Goal: Check status: Check status

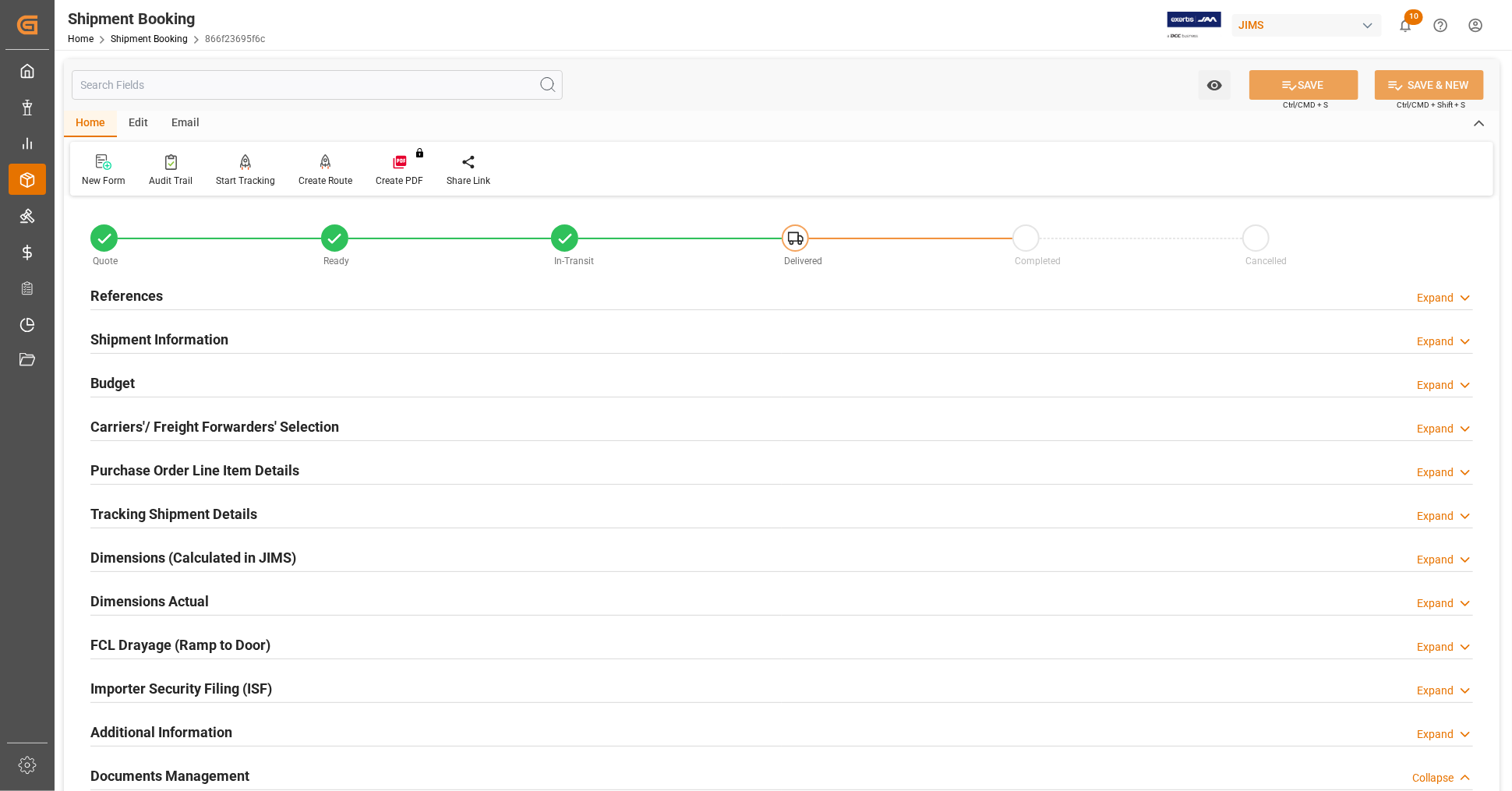
scroll to position [692, 0]
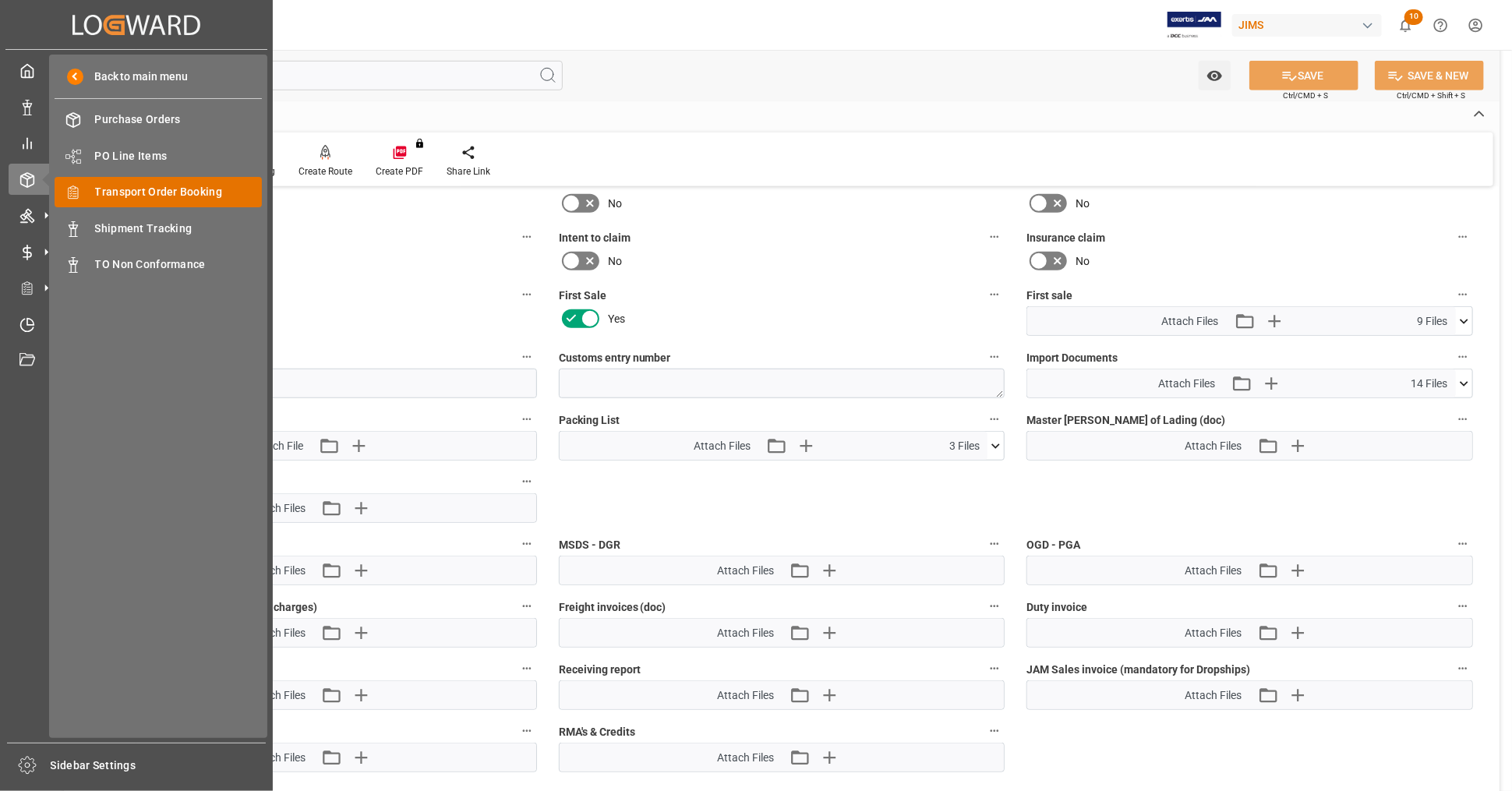
click at [203, 191] on span "Transport Order Booking" at bounding box center [179, 192] width 168 height 17
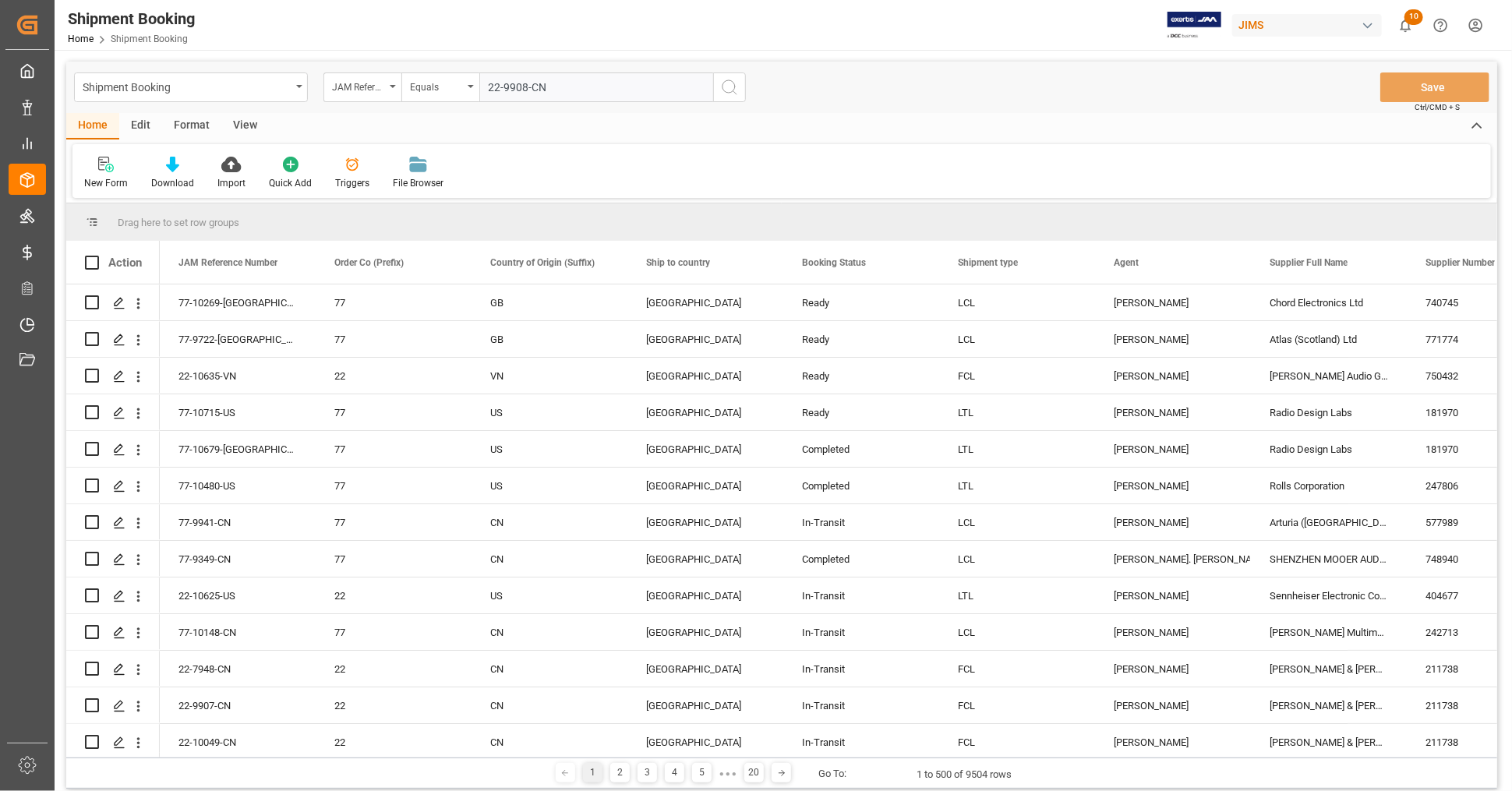
type input "22-9908-CN"
click at [737, 85] on icon "search button" at bounding box center [730, 87] width 19 height 19
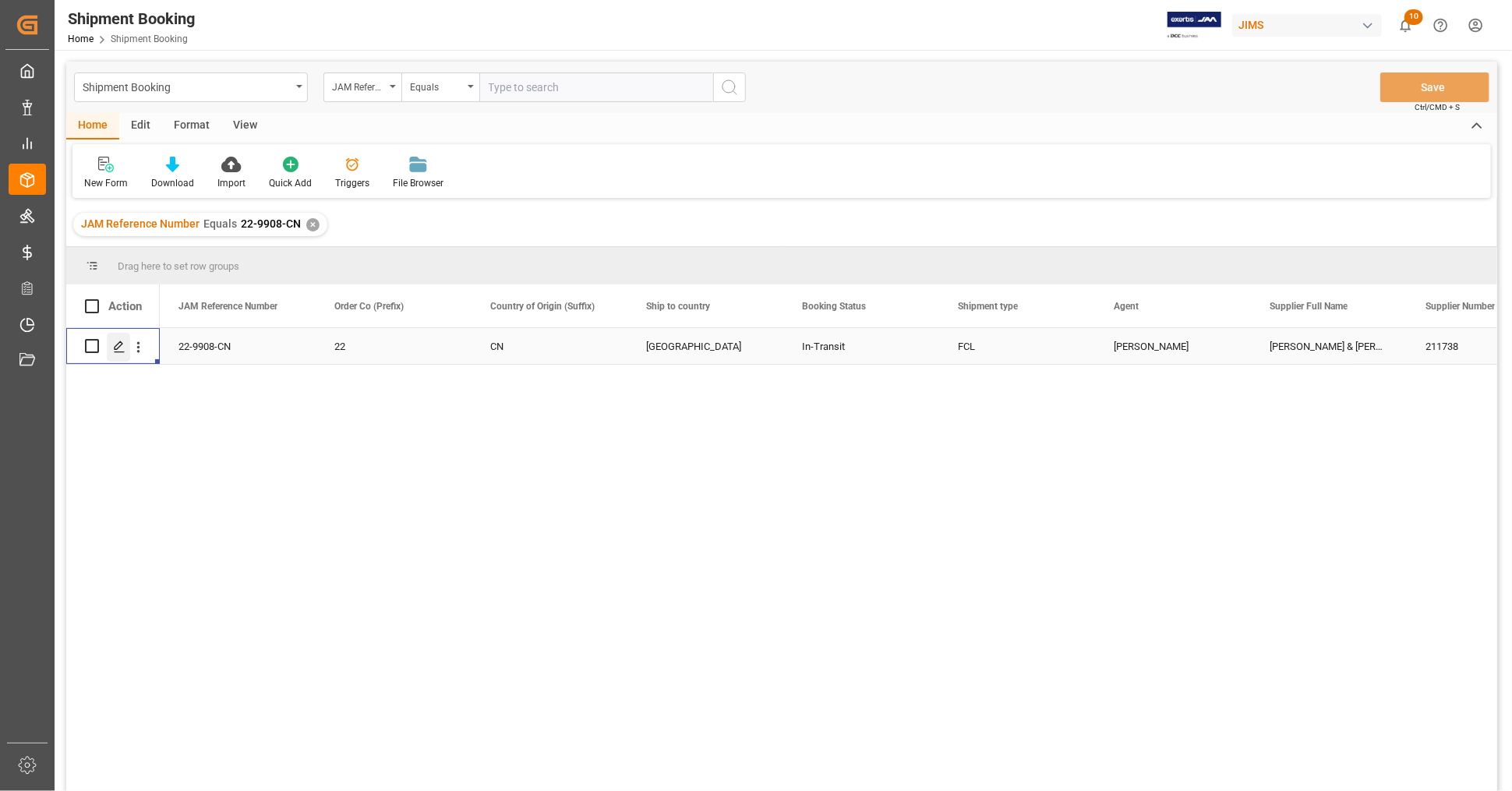
click at [115, 347] on icon "Press SPACE to select this row." at bounding box center [119, 346] width 12 height 12
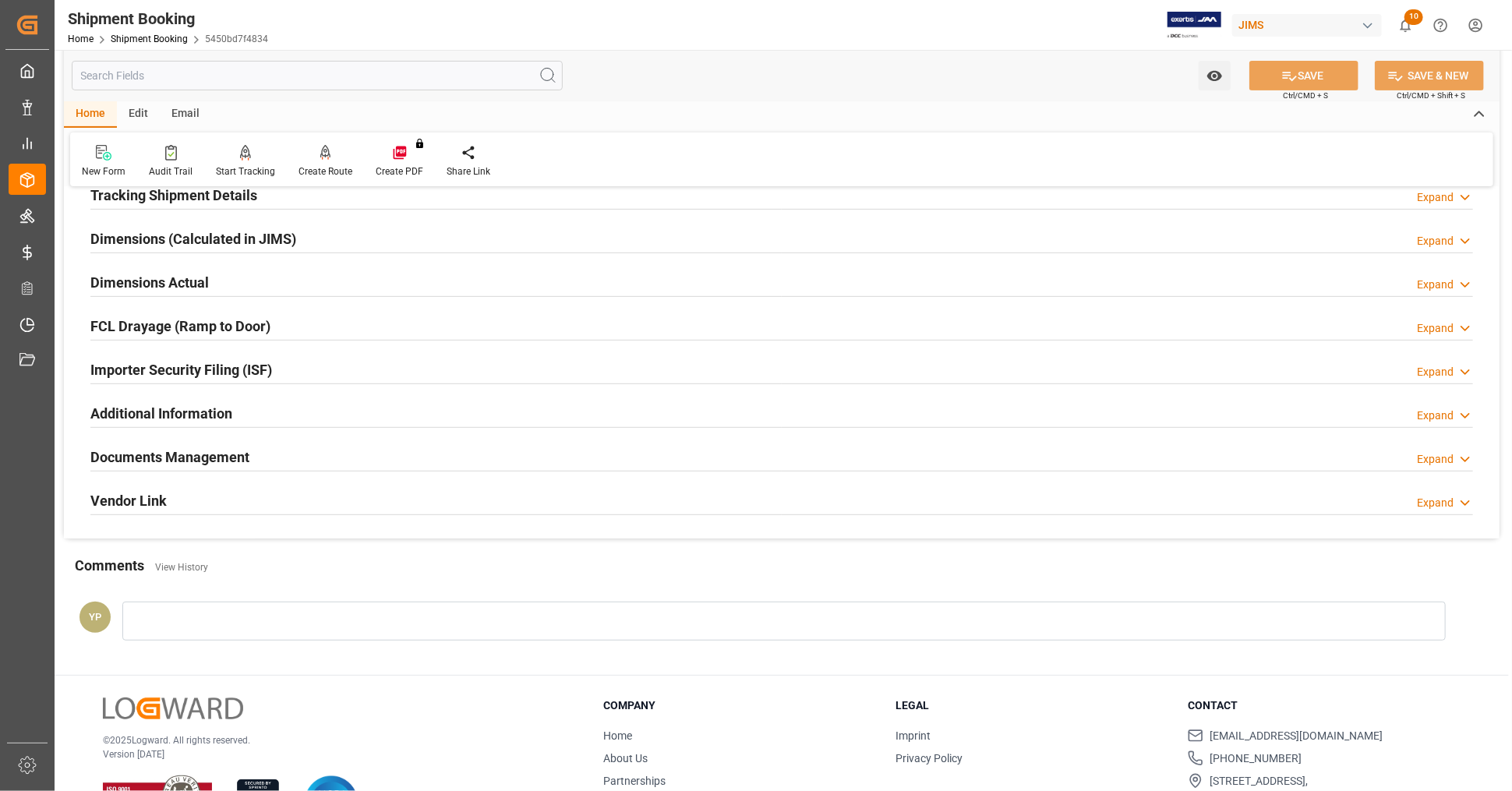
scroll to position [346, 0]
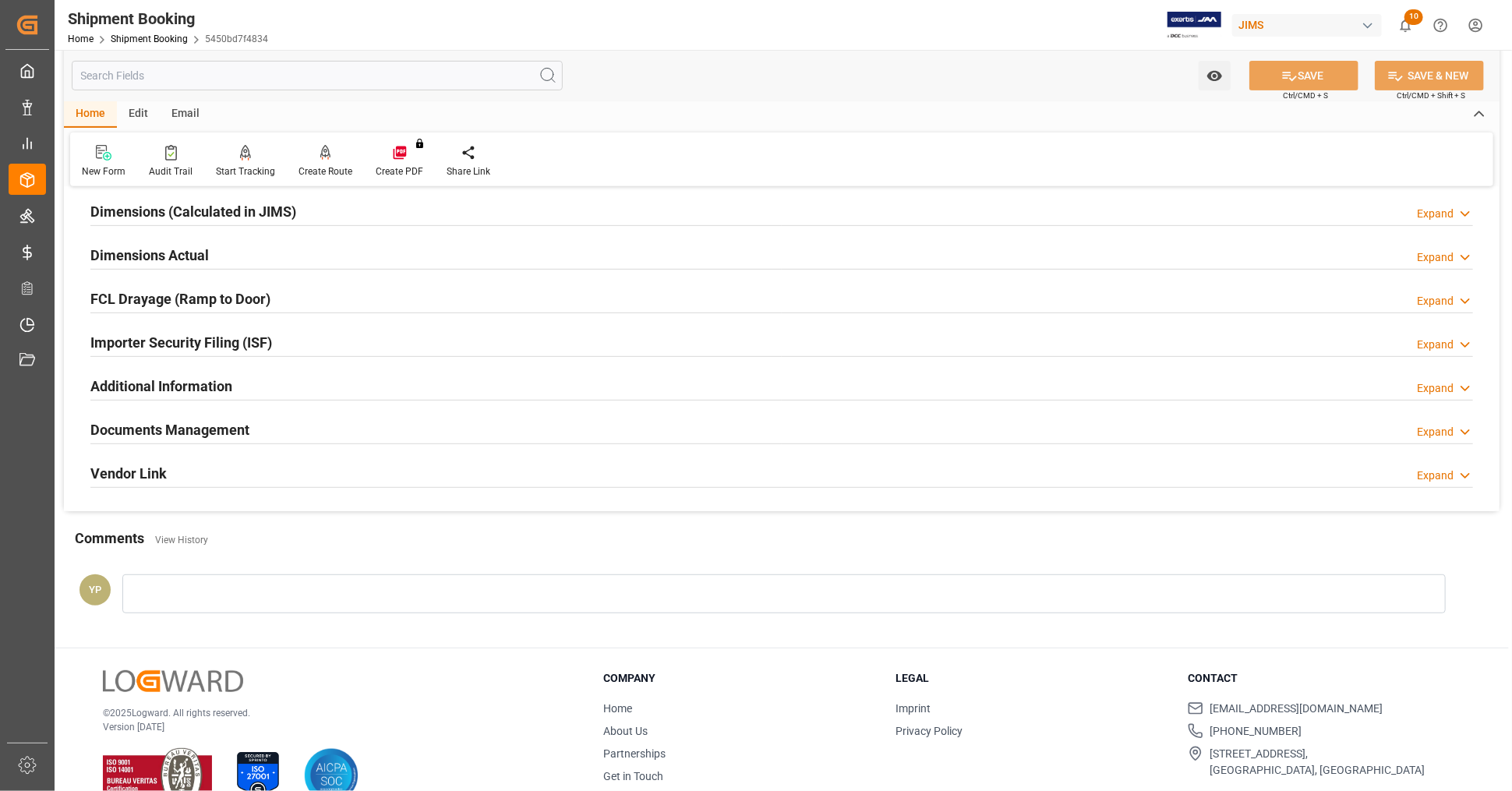
click at [211, 419] on h2 "Documents Management" at bounding box center [169, 429] width 159 height 21
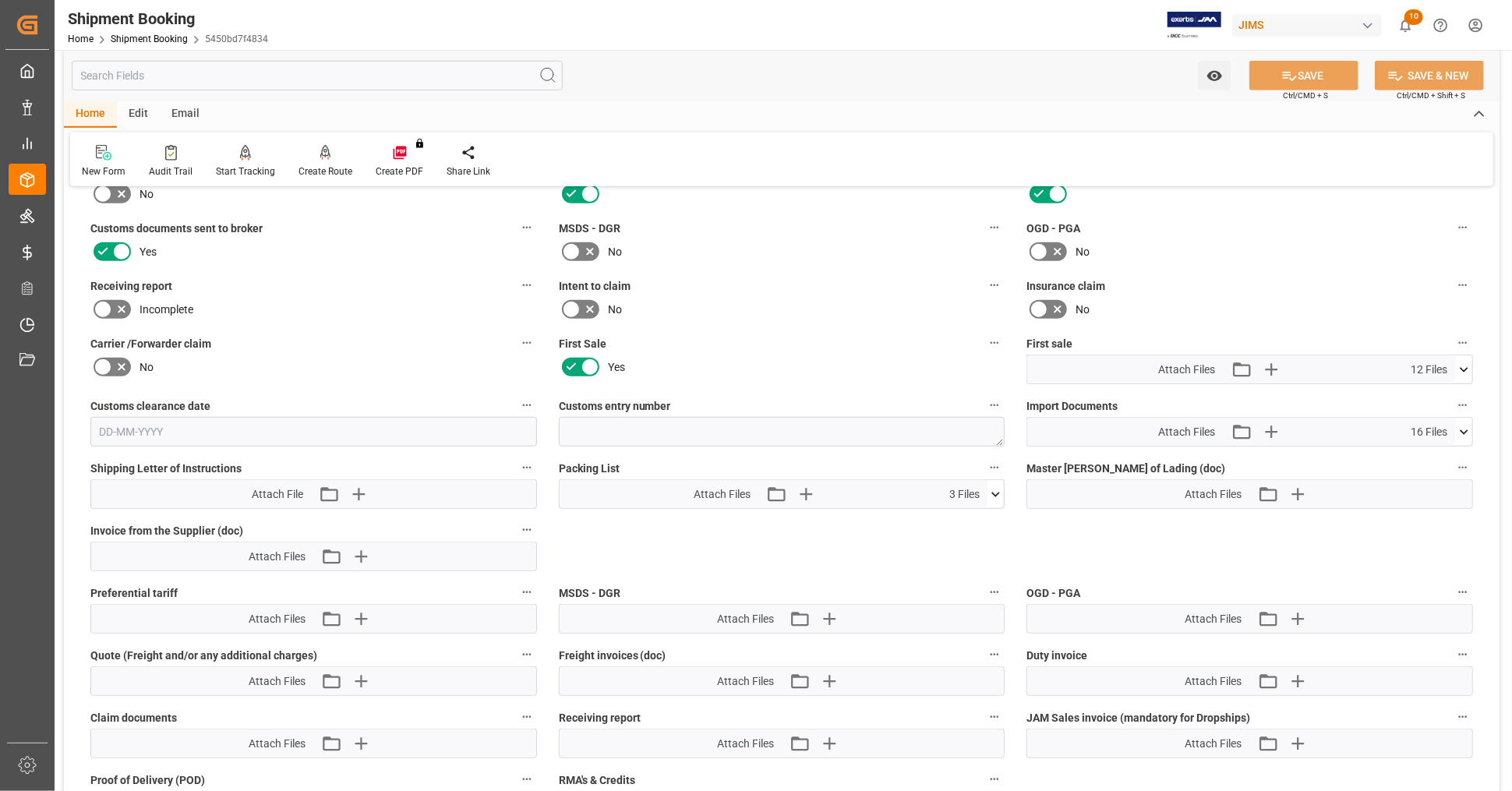
scroll to position [692, 0]
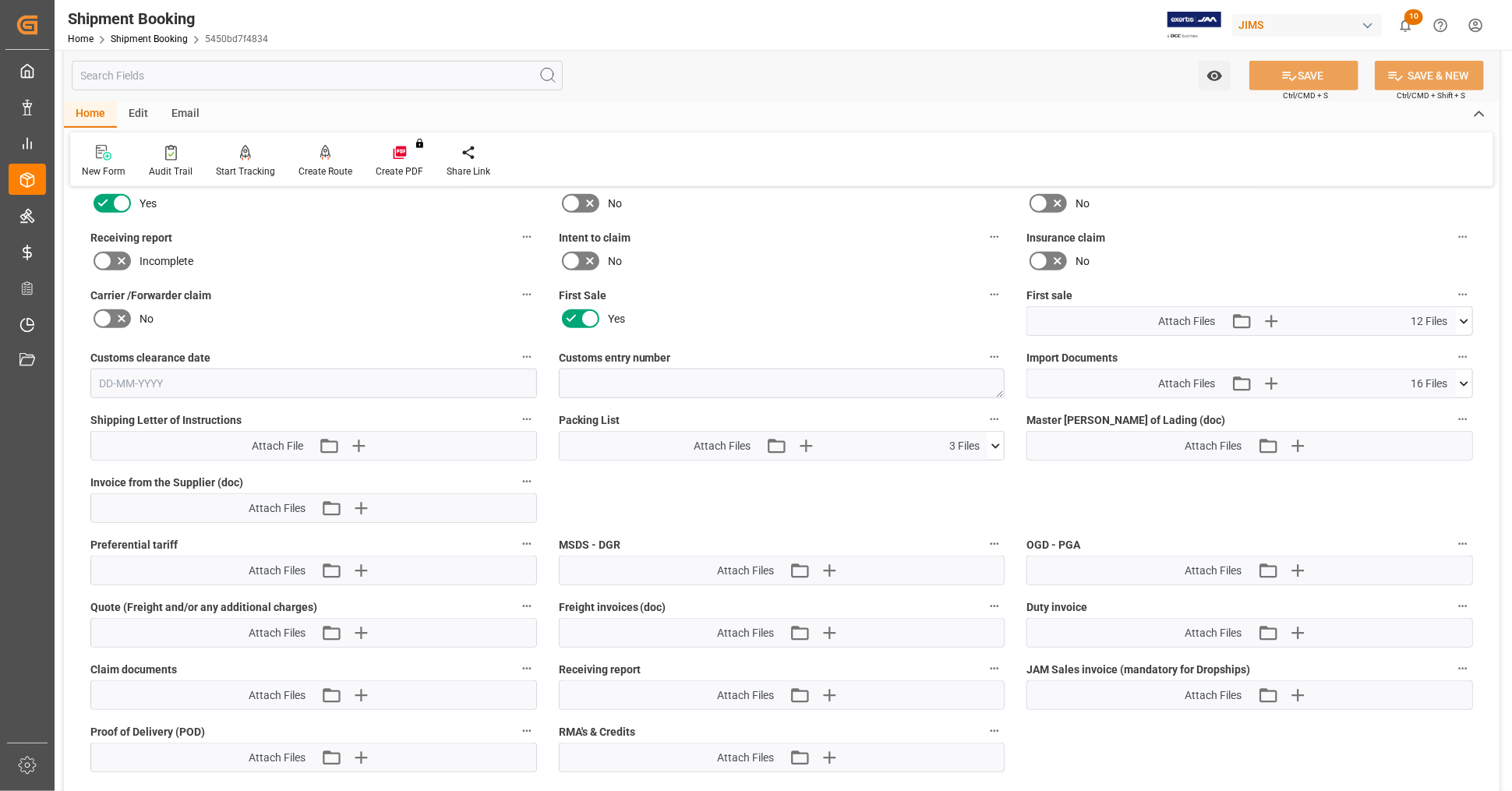
click at [1467, 319] on icon at bounding box center [1464, 321] width 8 height 5
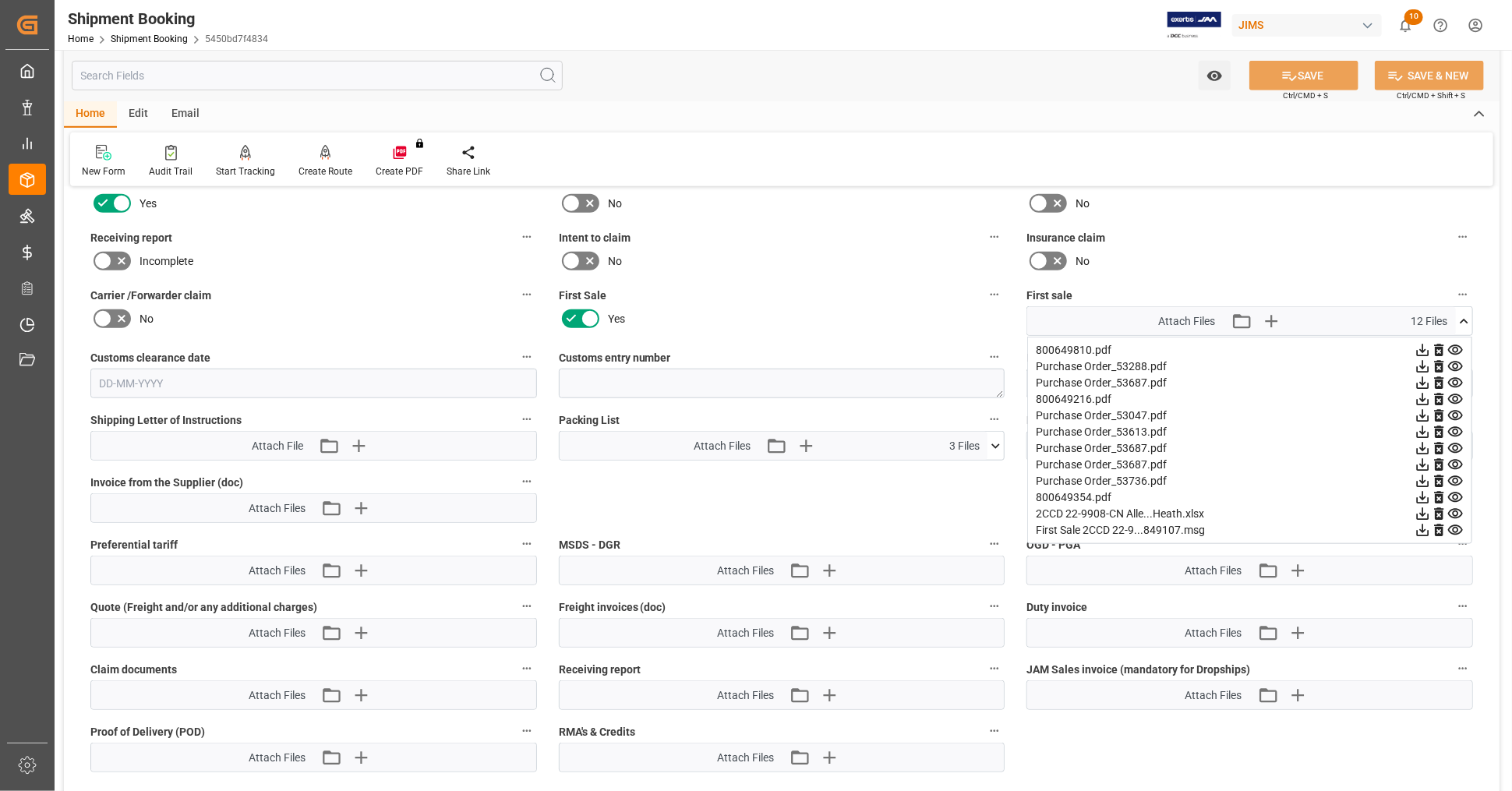
click at [1422, 506] on icon at bounding box center [1423, 514] width 17 height 17
click at [1425, 492] on icon at bounding box center [1423, 498] width 17 height 17
click at [1421, 393] on icon at bounding box center [1423, 399] width 12 height 12
click at [1425, 342] on icon at bounding box center [1423, 351] width 17 height 17
click at [1468, 315] on icon at bounding box center [1465, 322] width 17 height 17
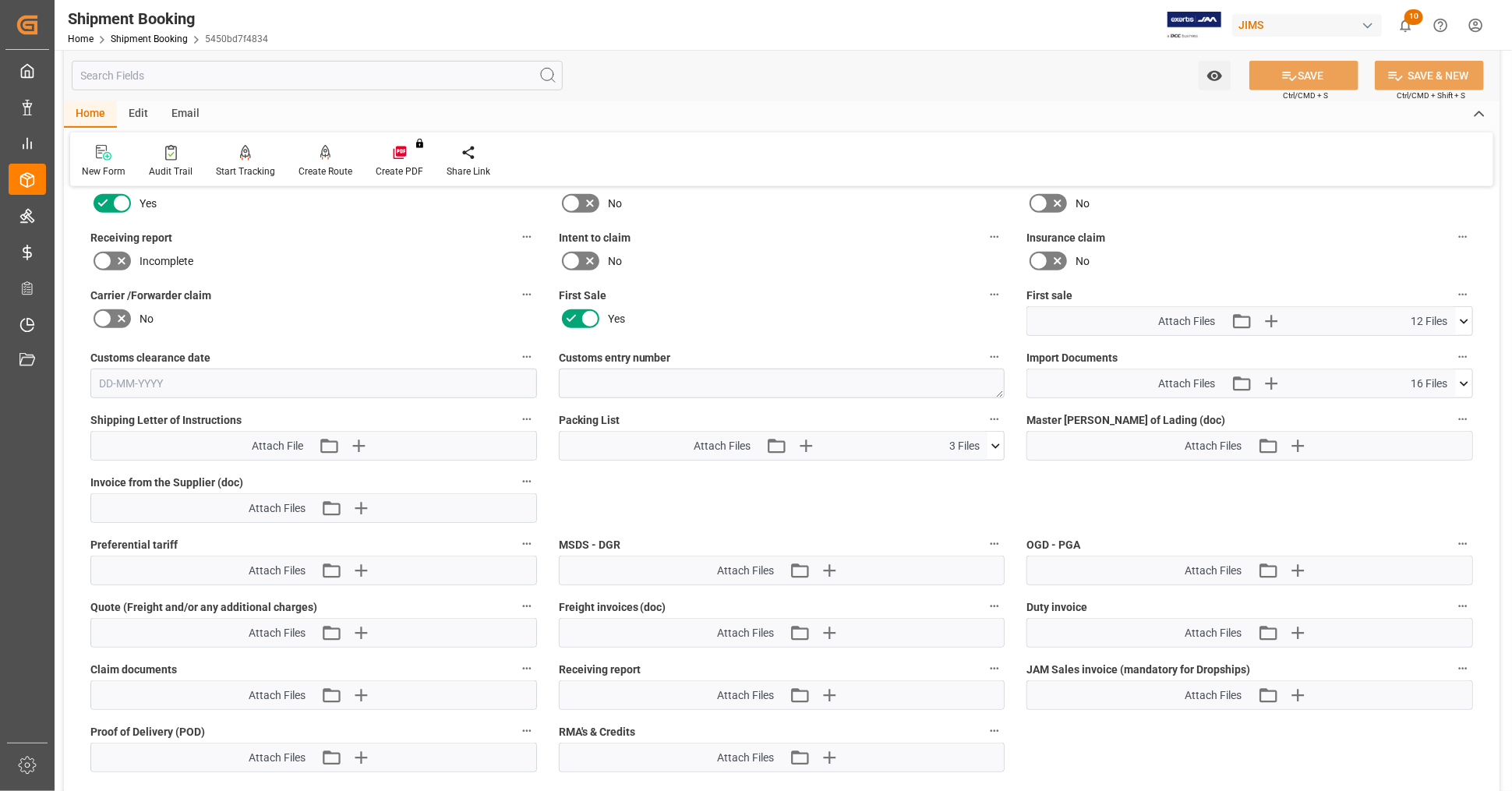
click at [1468, 376] on icon at bounding box center [1465, 384] width 17 height 17
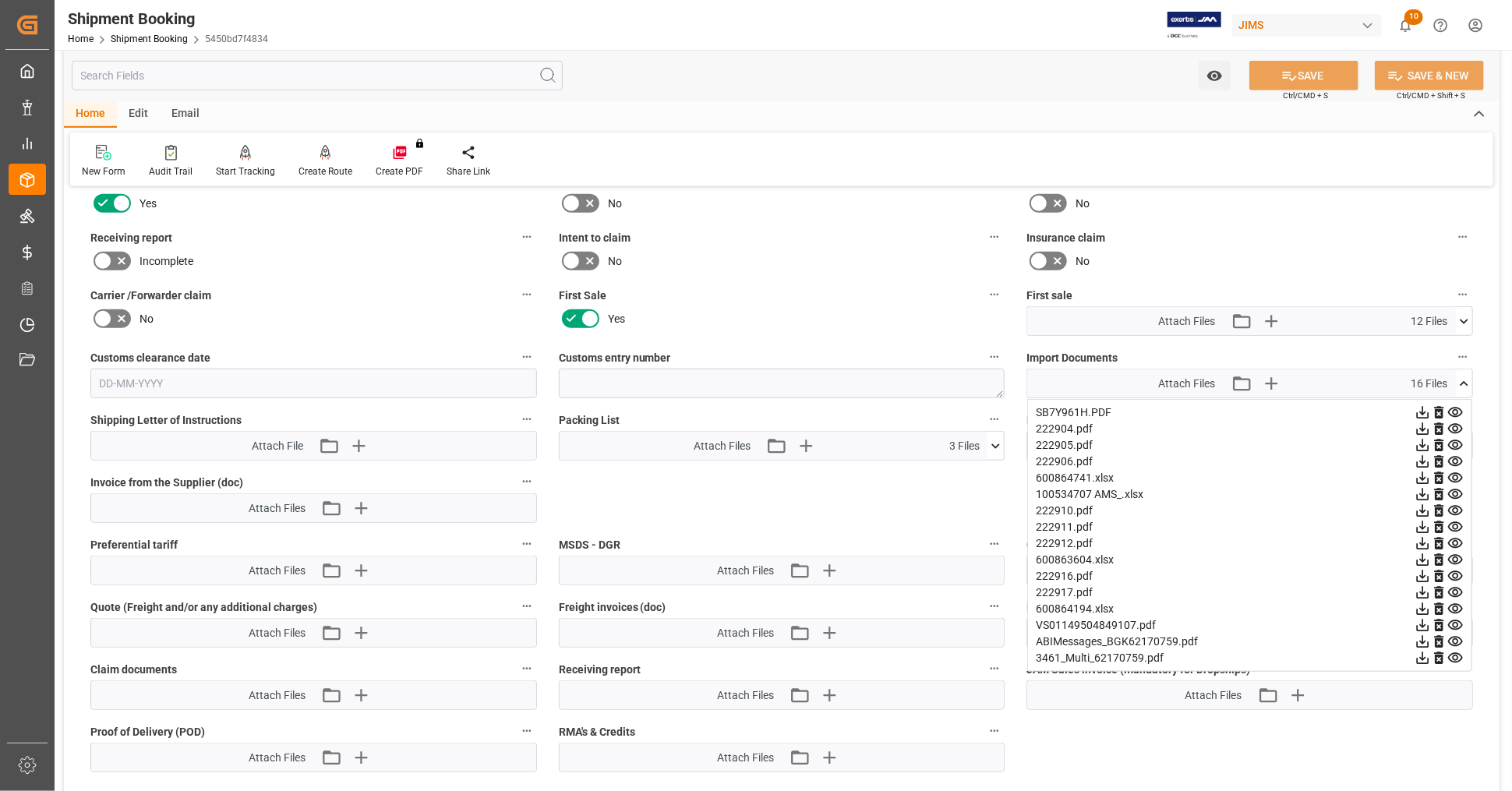
click at [1420, 621] on icon at bounding box center [1423, 626] width 17 height 17
click at [1468, 383] on icon at bounding box center [1465, 384] width 17 height 17
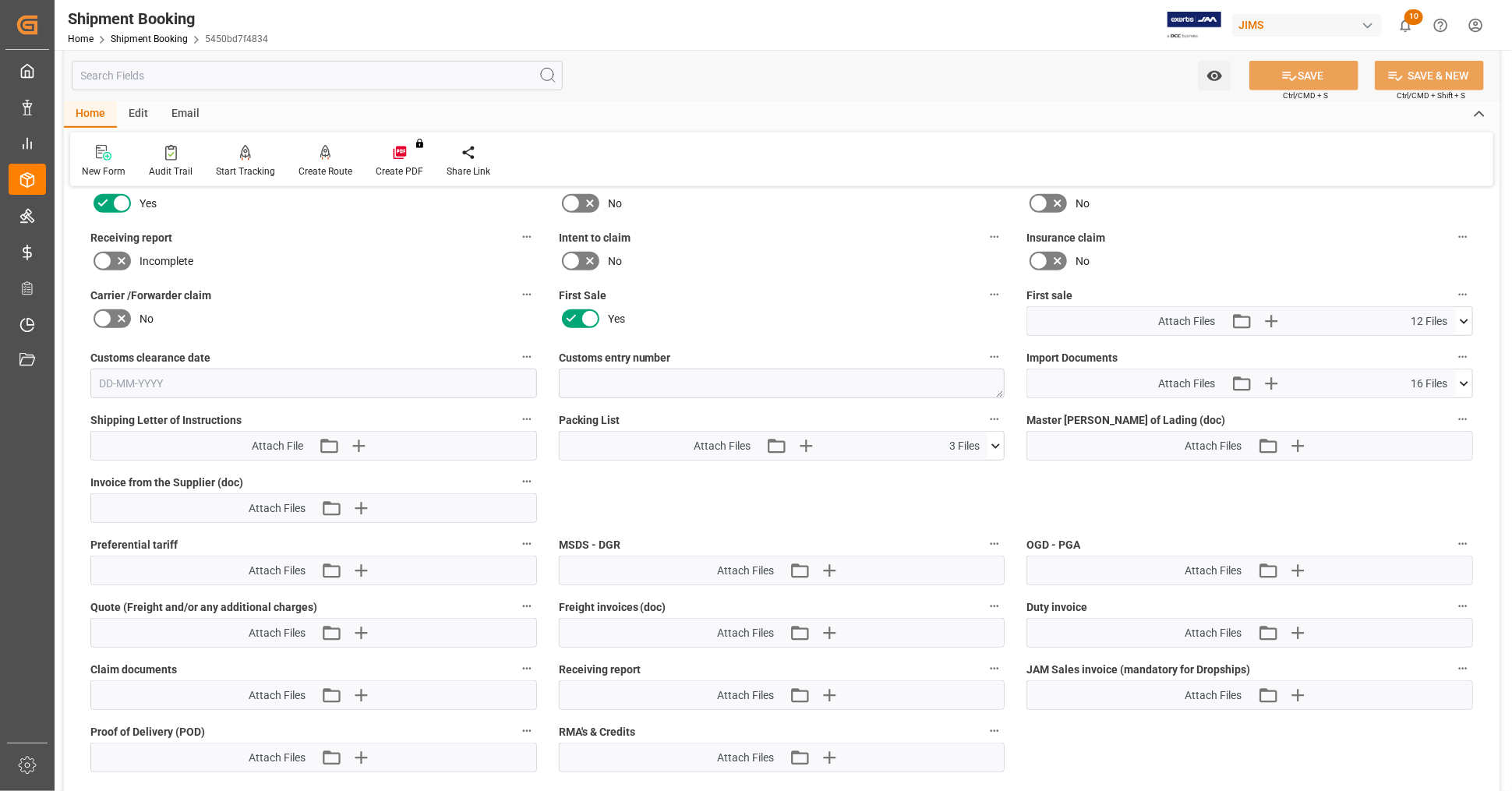
scroll to position [519, 0]
